Goal: Navigation & Orientation: Find specific page/section

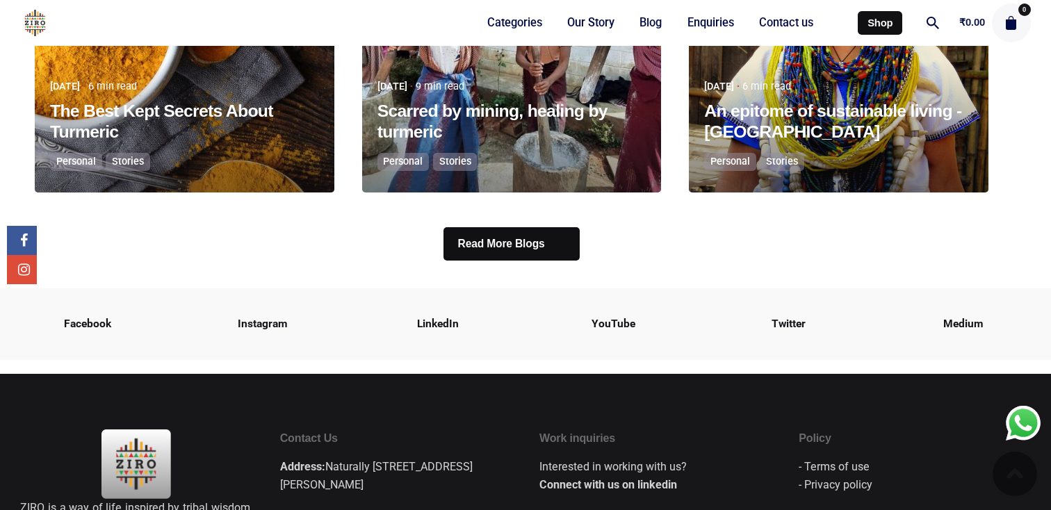
scroll to position [2832, 0]
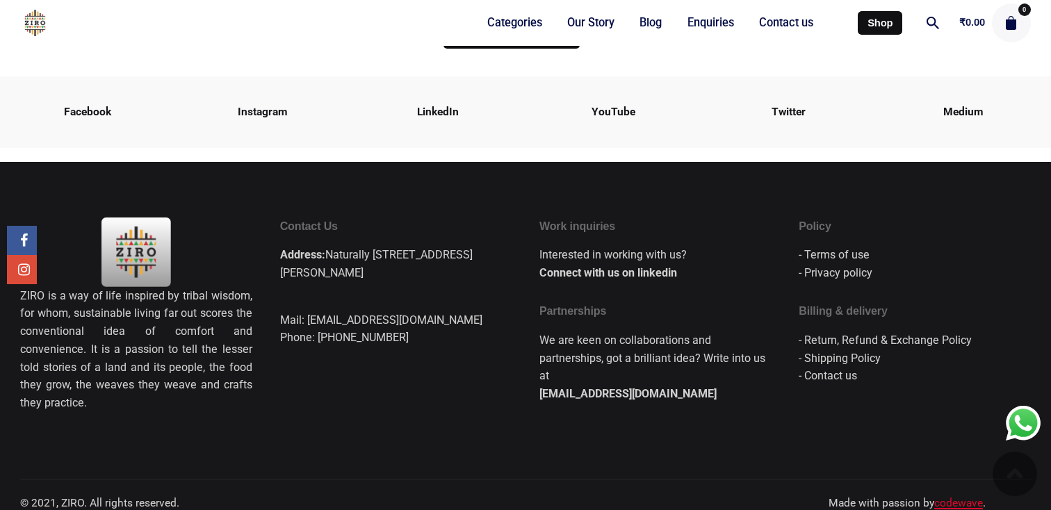
click at [950, 497] on link "codewave" at bounding box center [958, 503] width 49 height 13
click at [1016, 480] on img at bounding box center [1015, 474] width 44 height 44
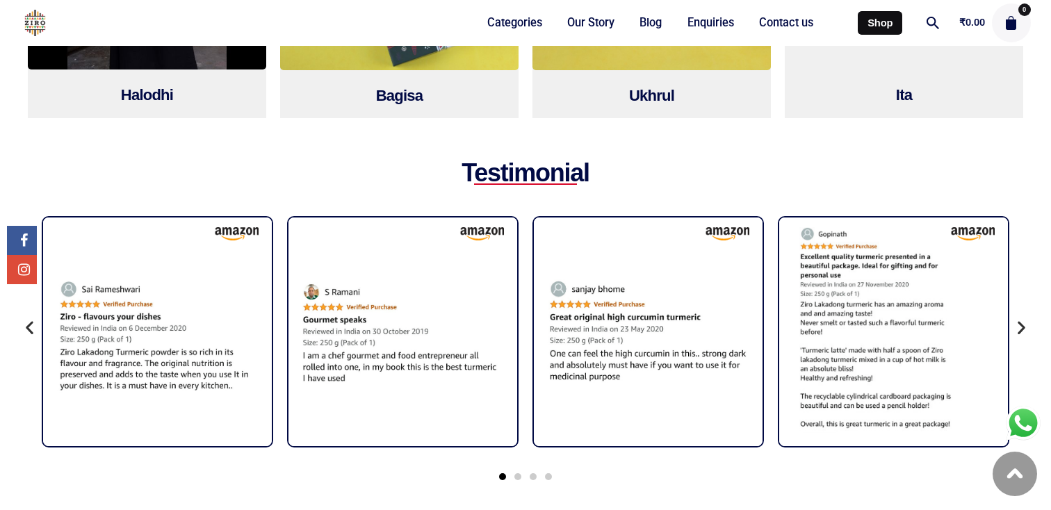
scroll to position [1664, 0]
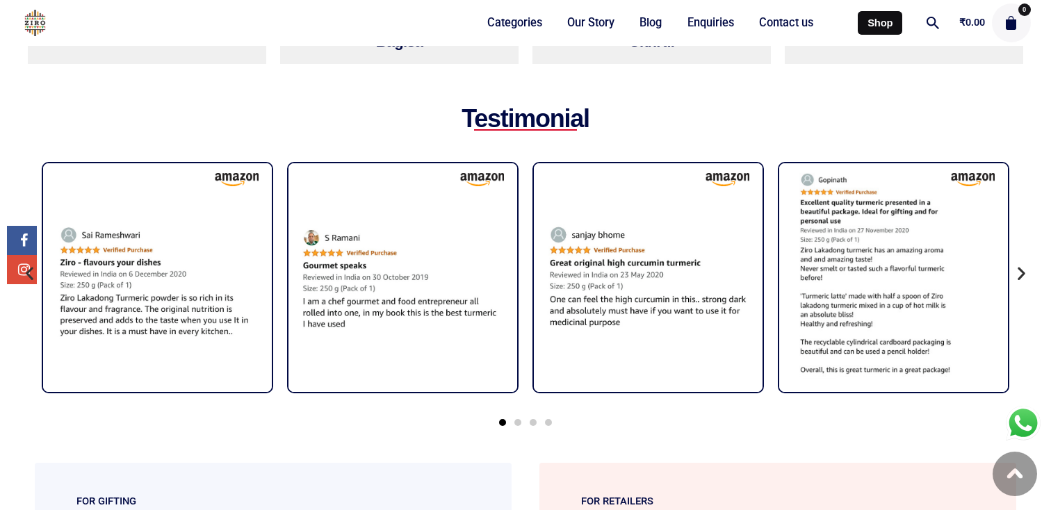
click at [1026, 265] on icon "Next slide" at bounding box center [1021, 273] width 17 height 17
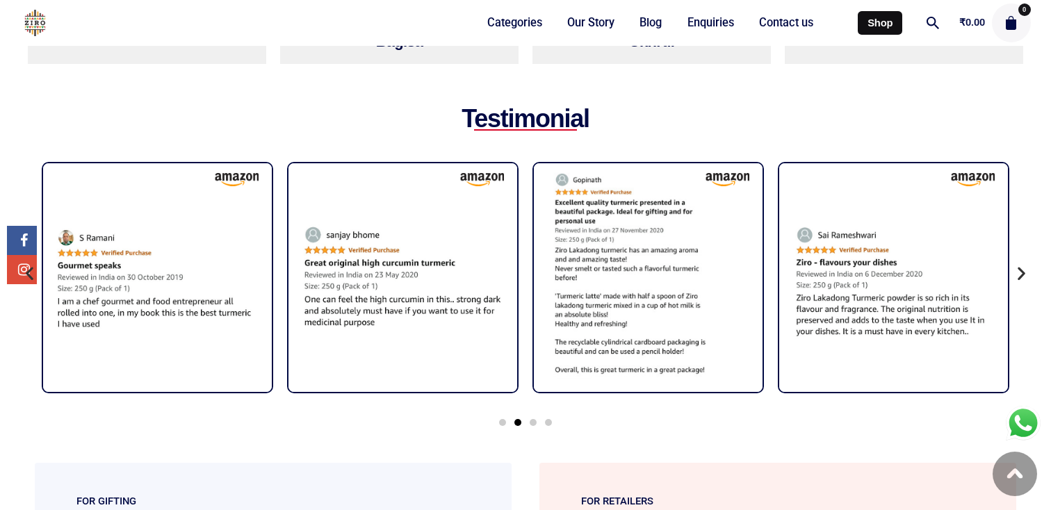
click at [1026, 265] on icon "Next slide" at bounding box center [1021, 273] width 17 height 17
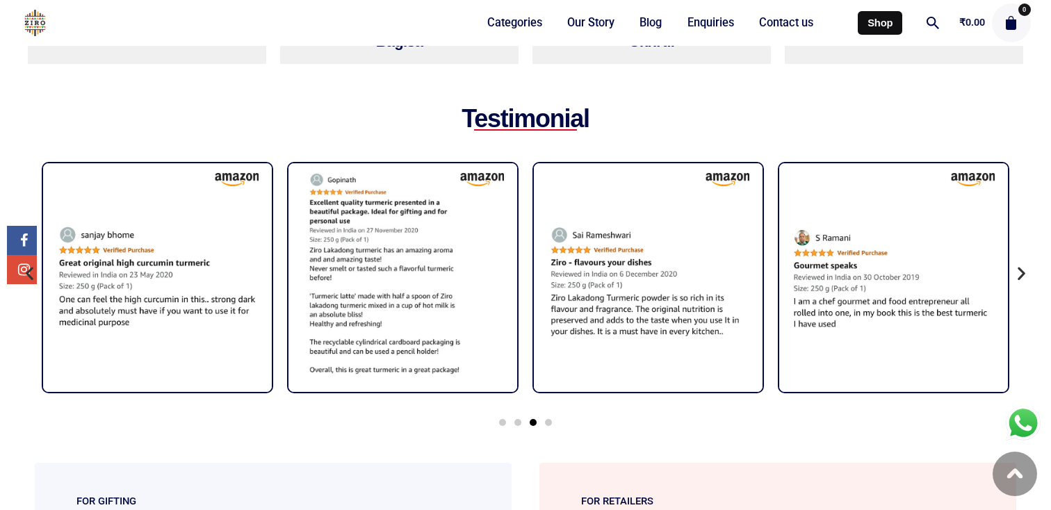
click at [1026, 265] on icon "Next slide" at bounding box center [1021, 273] width 17 height 17
click at [1023, 265] on icon "Next slide" at bounding box center [1021, 273] width 17 height 17
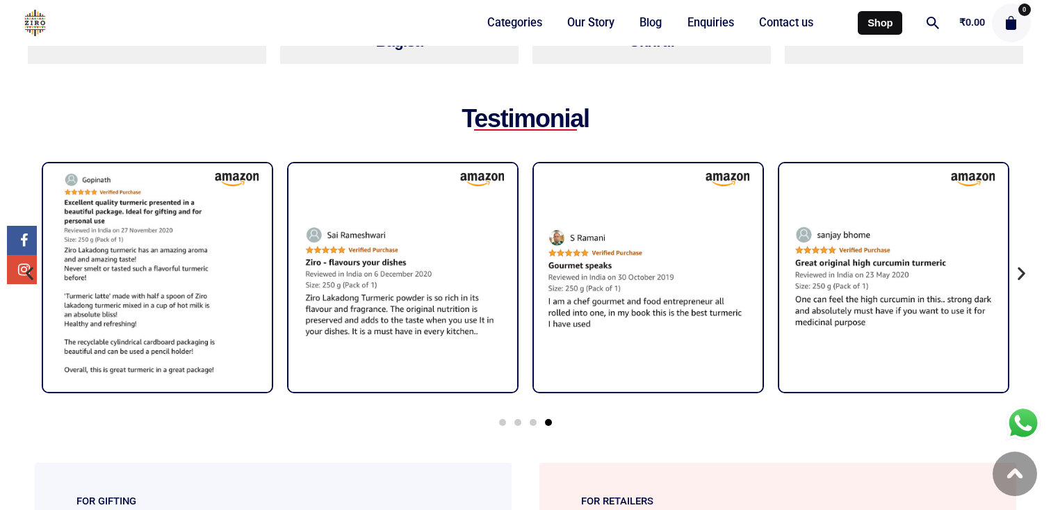
click at [1023, 265] on icon "Next slide" at bounding box center [1021, 273] width 17 height 17
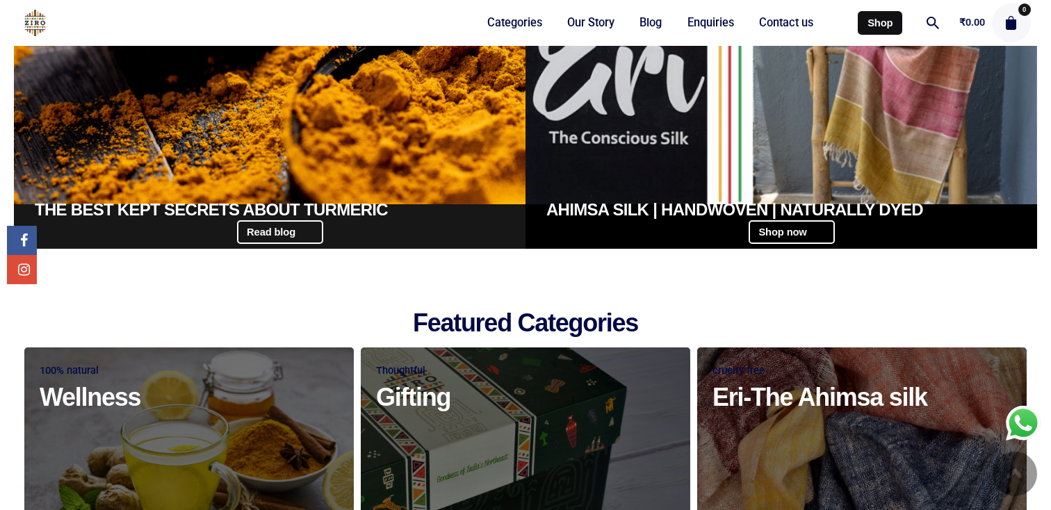
scroll to position [373, 0]
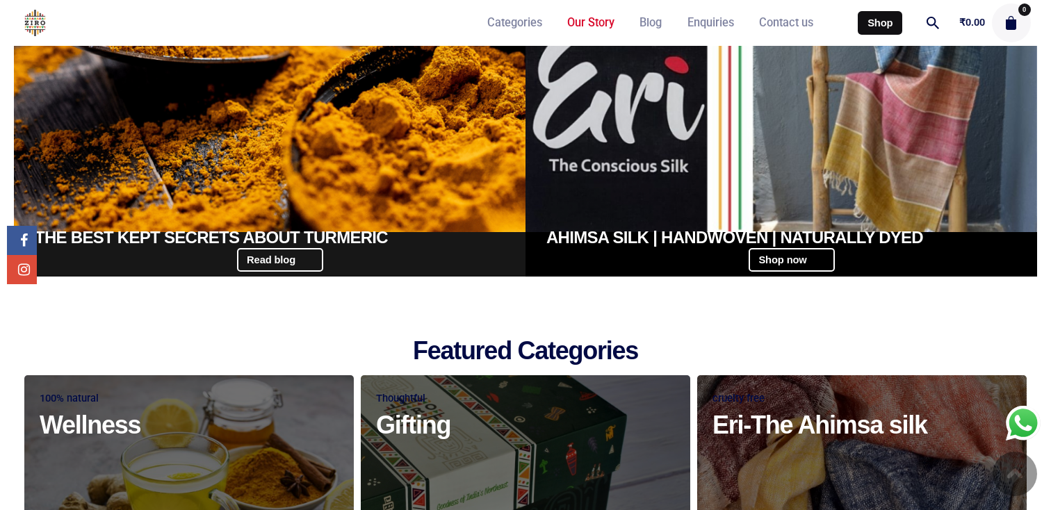
click at [576, 22] on span "Our Story" at bounding box center [590, 22] width 47 height 15
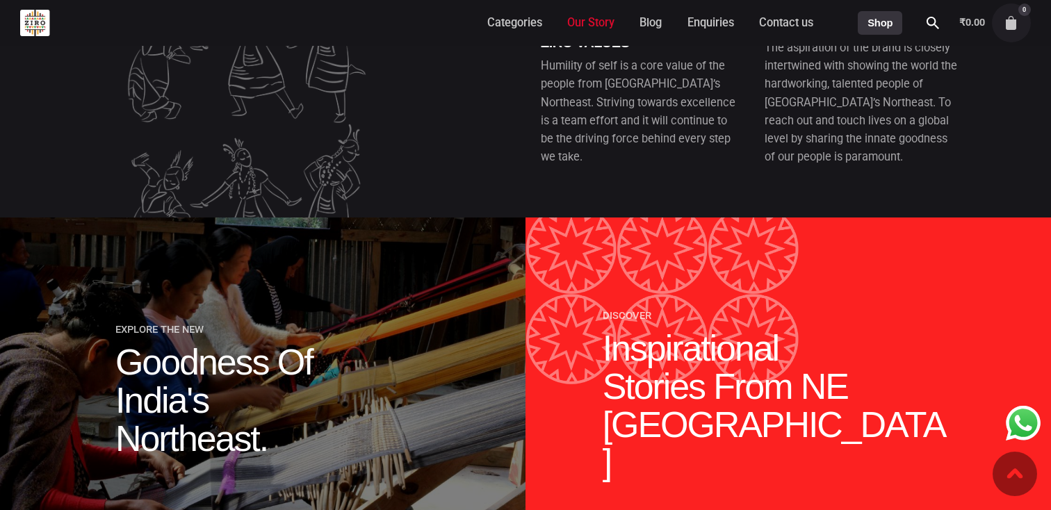
scroll to position [609, 0]
